Goal: Use online tool/utility: Utilize a website feature to perform a specific function

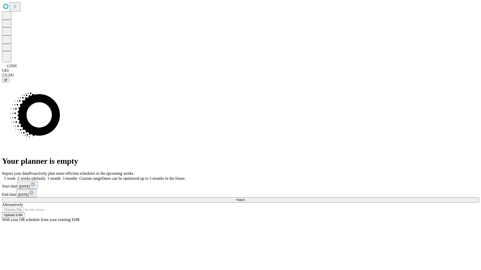
click at [244, 198] on span "Fetch" at bounding box center [240, 200] width 8 height 4
